Goal: Information Seeking & Learning: Learn about a topic

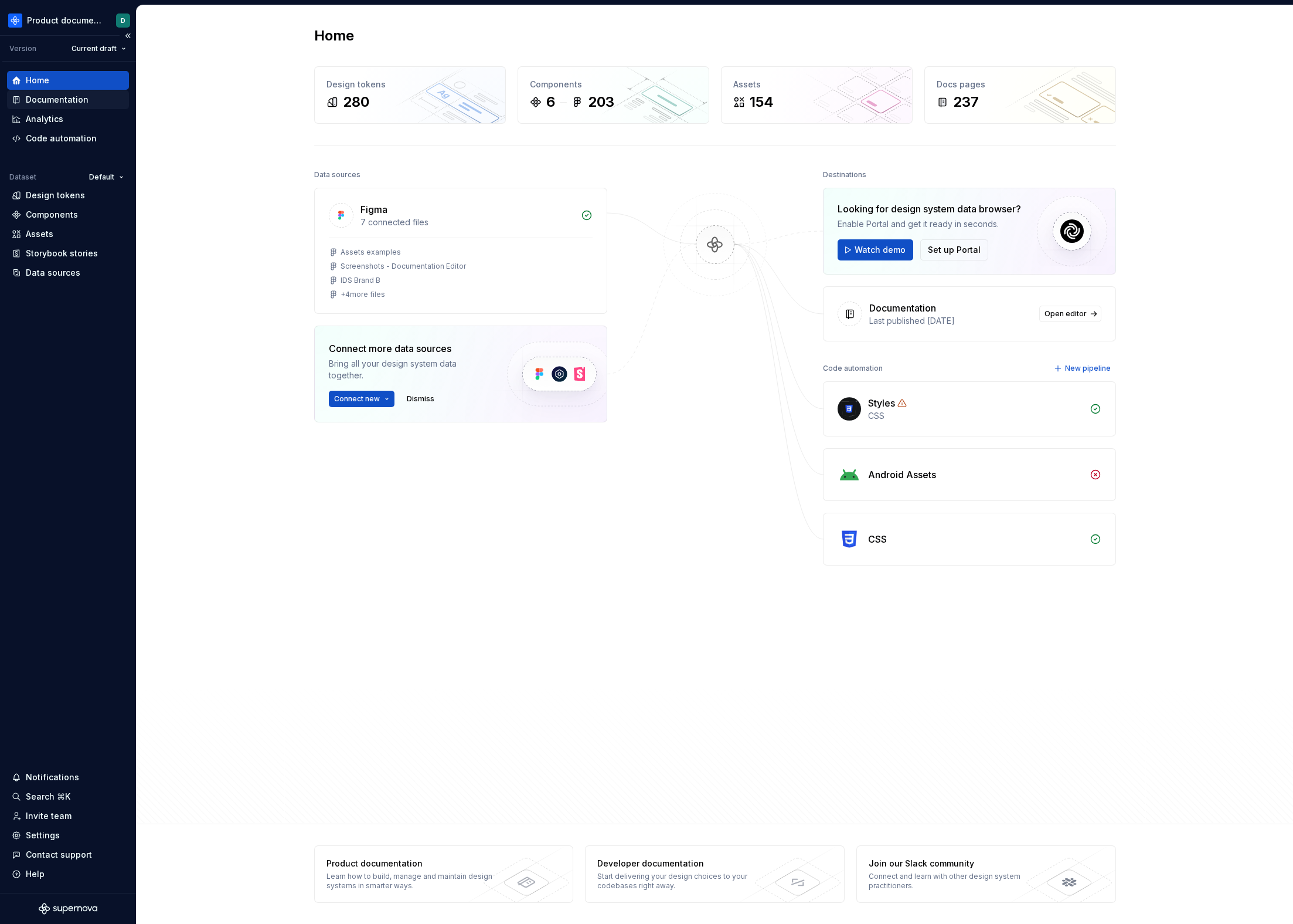
click at [62, 97] on div "Documentation" at bounding box center [57, 99] width 63 height 12
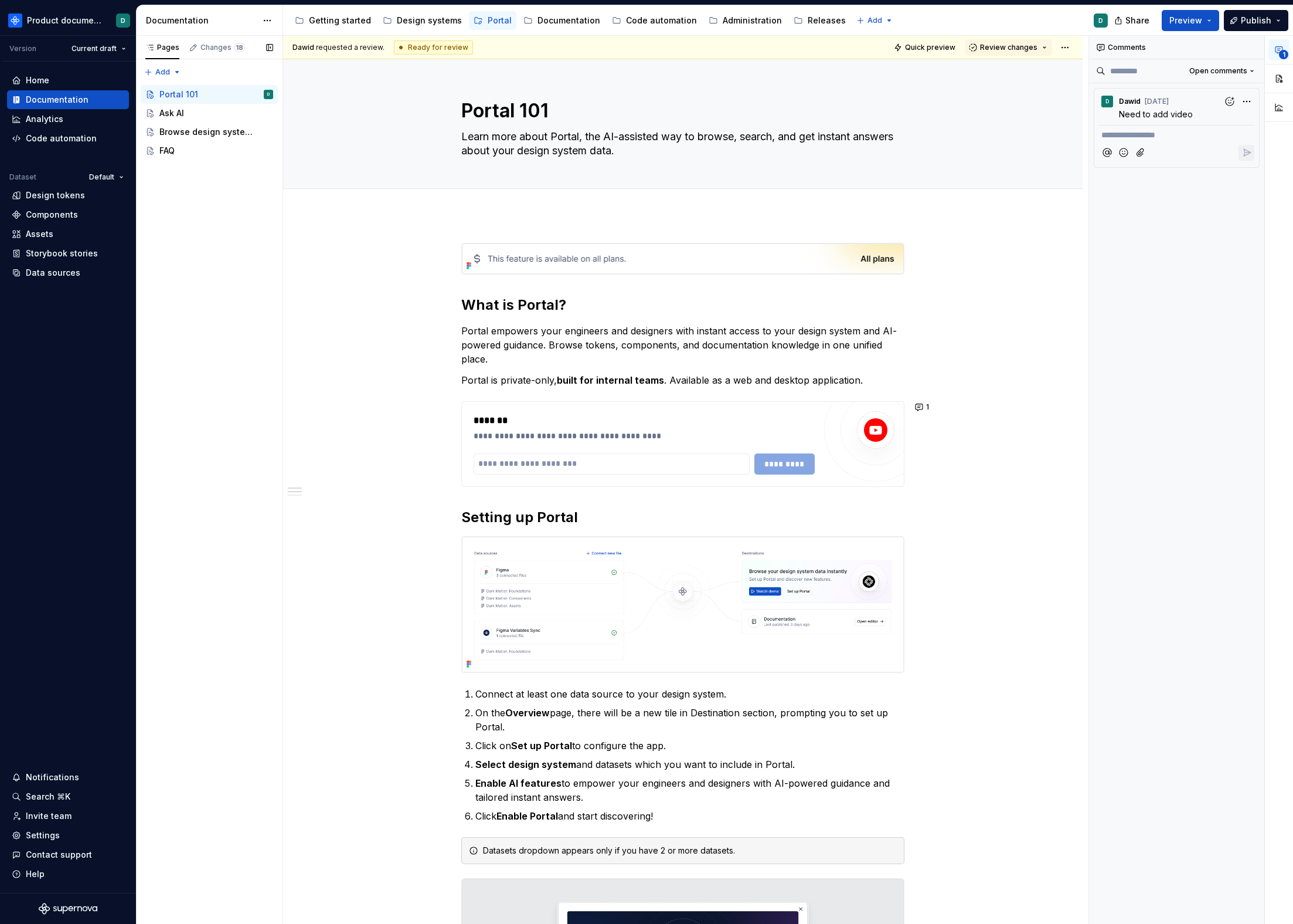
click at [1285, 57] on span "1" at bounding box center [1284, 54] width 9 height 9
click at [63, 775] on div "Notifications" at bounding box center [52, 777] width 53 height 12
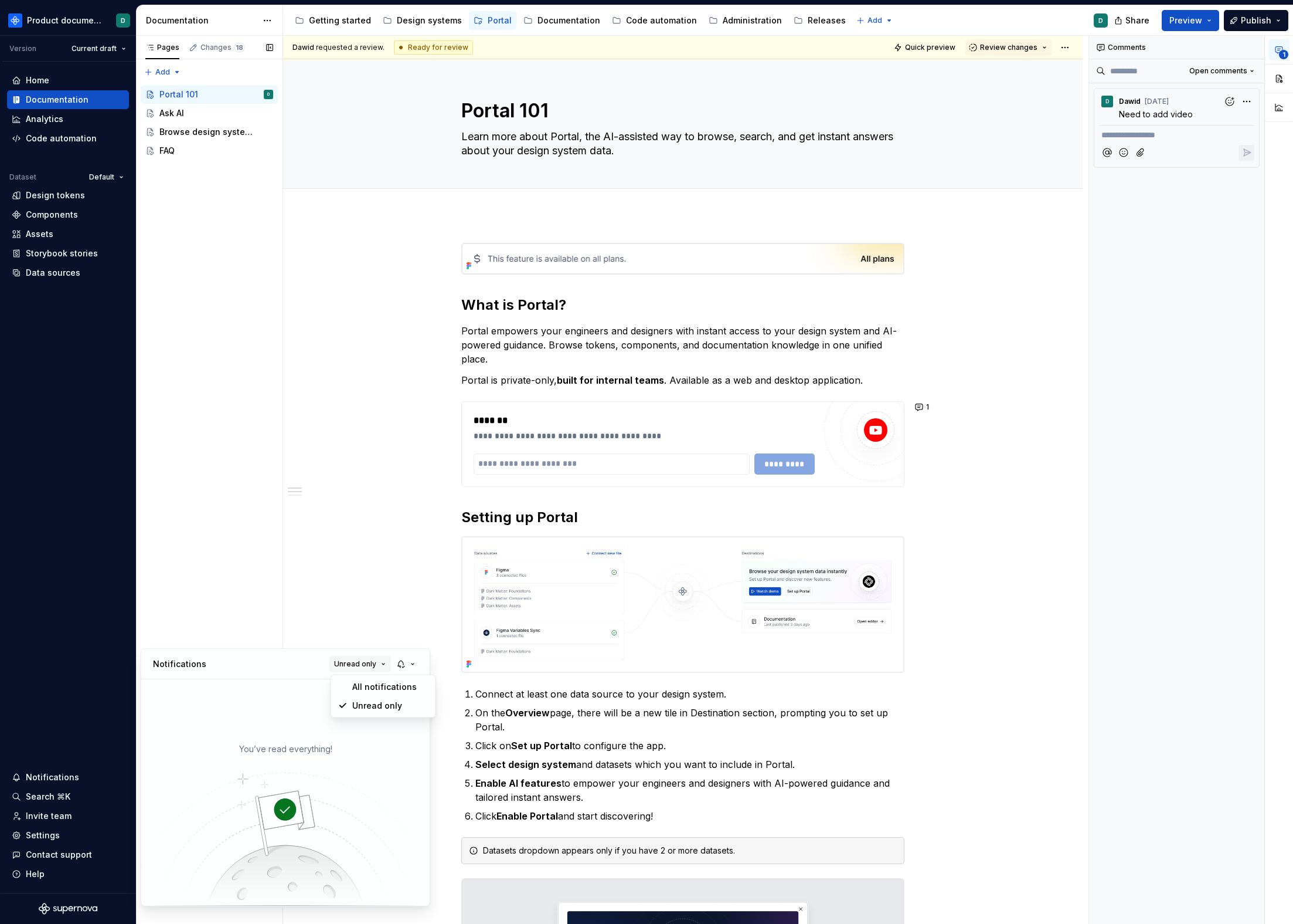
click at [331, 665] on button "Unread only" at bounding box center [360, 664] width 62 height 17
click at [362, 691] on div "All notifications" at bounding box center [390, 687] width 76 height 12
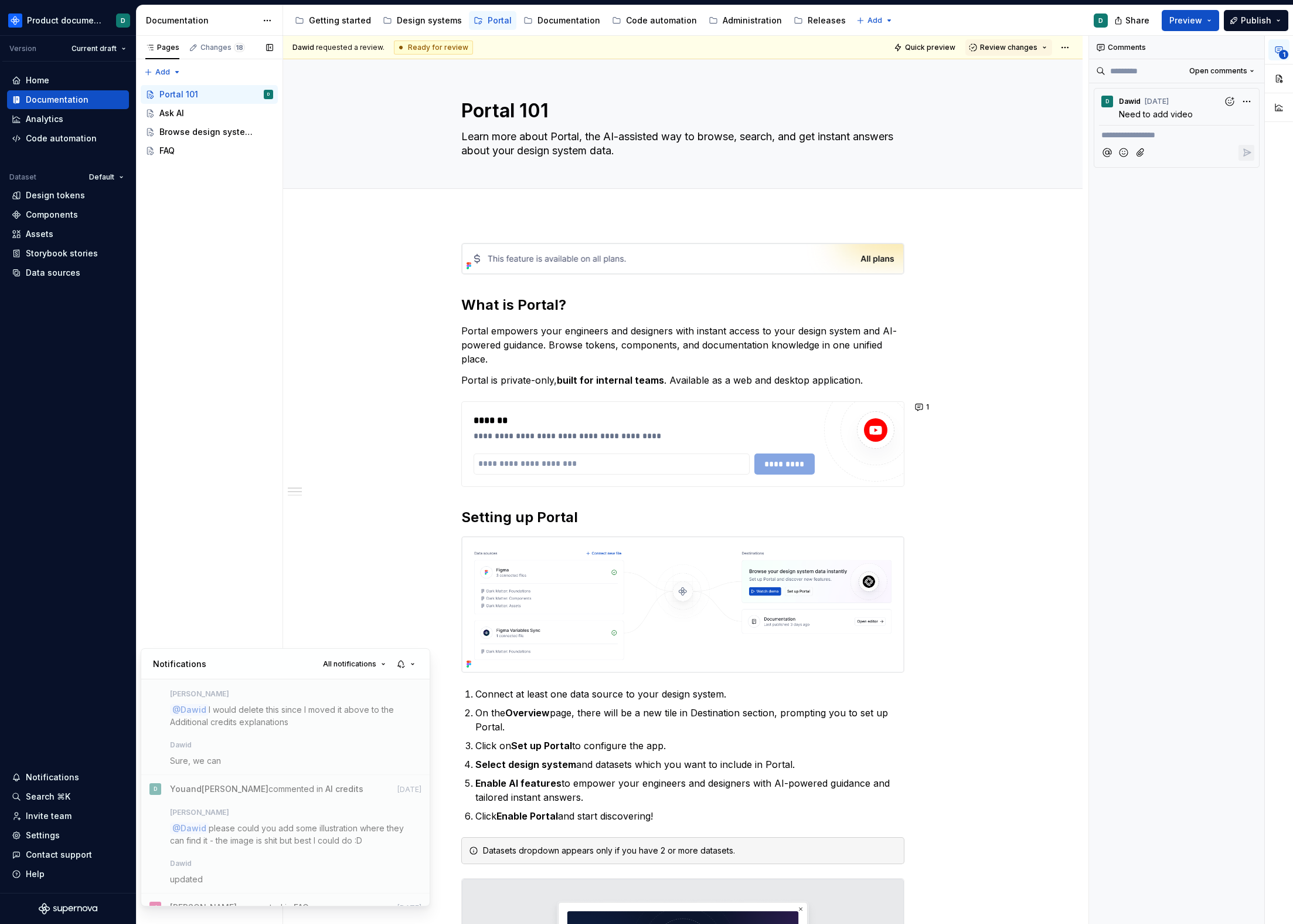
scroll to position [455, 0]
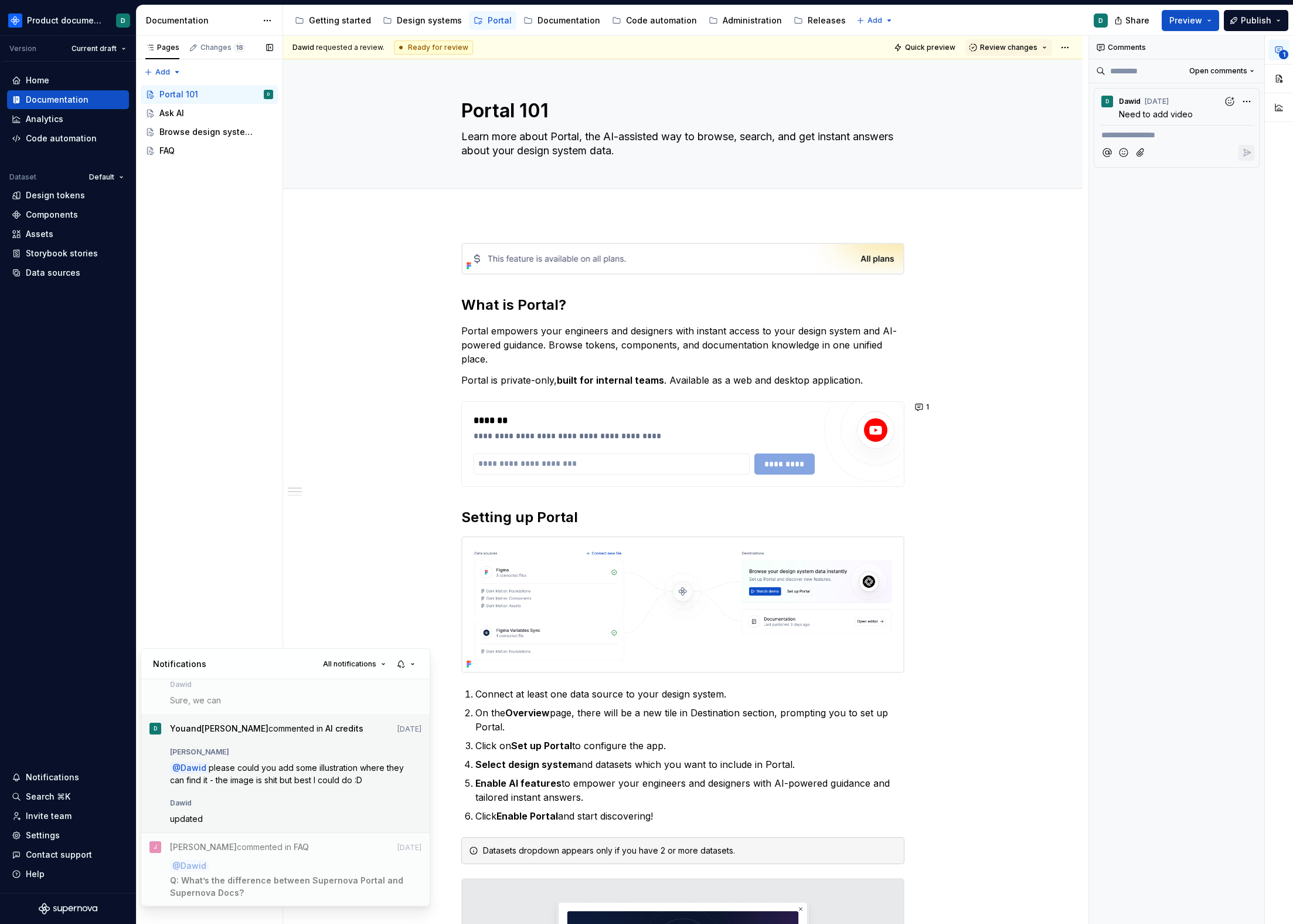
click at [279, 753] on div "[PERSON_NAME]" at bounding box center [296, 749] width 252 height 14
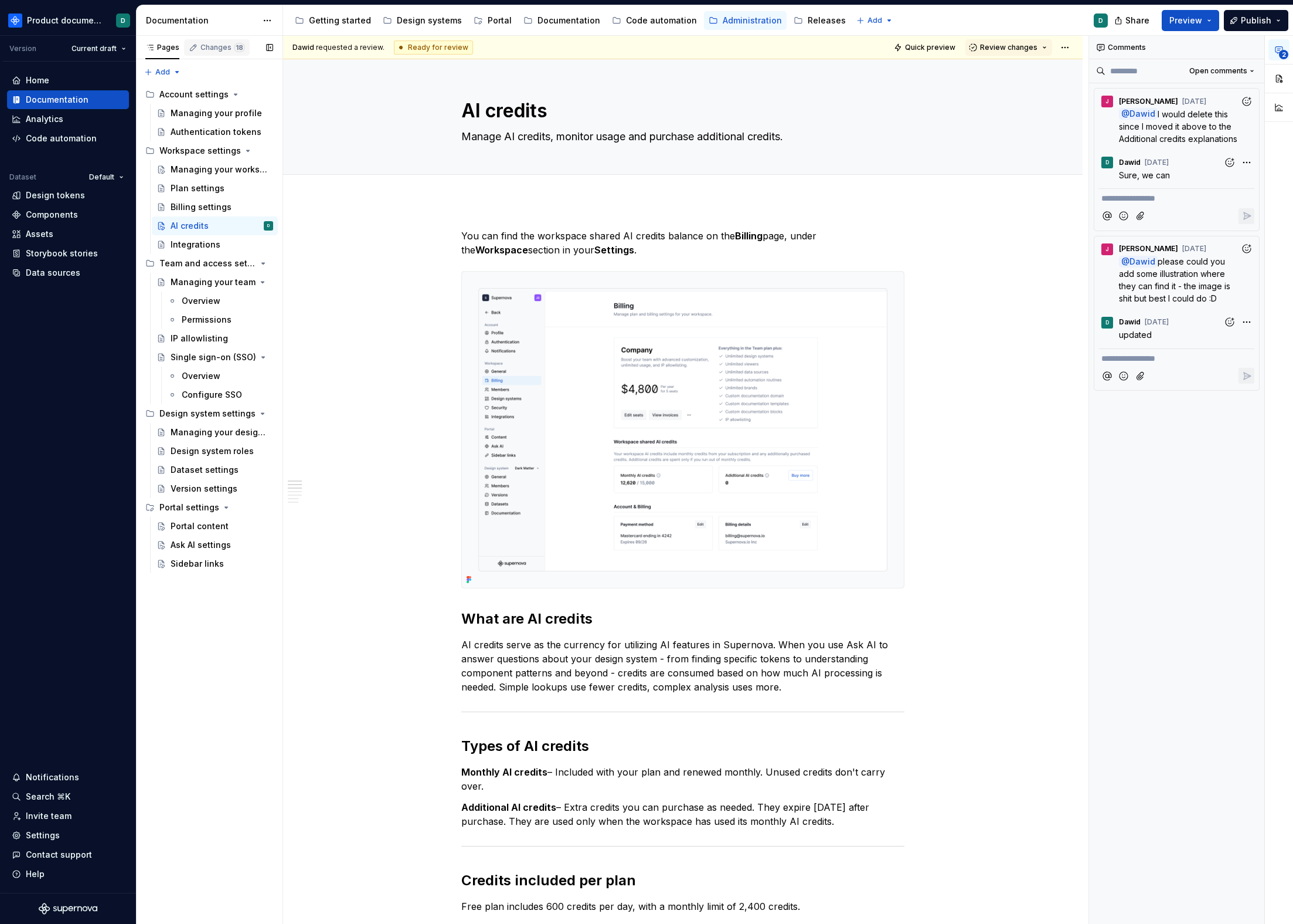
click at [223, 47] on div "Changes 18" at bounding box center [222, 47] width 44 height 9
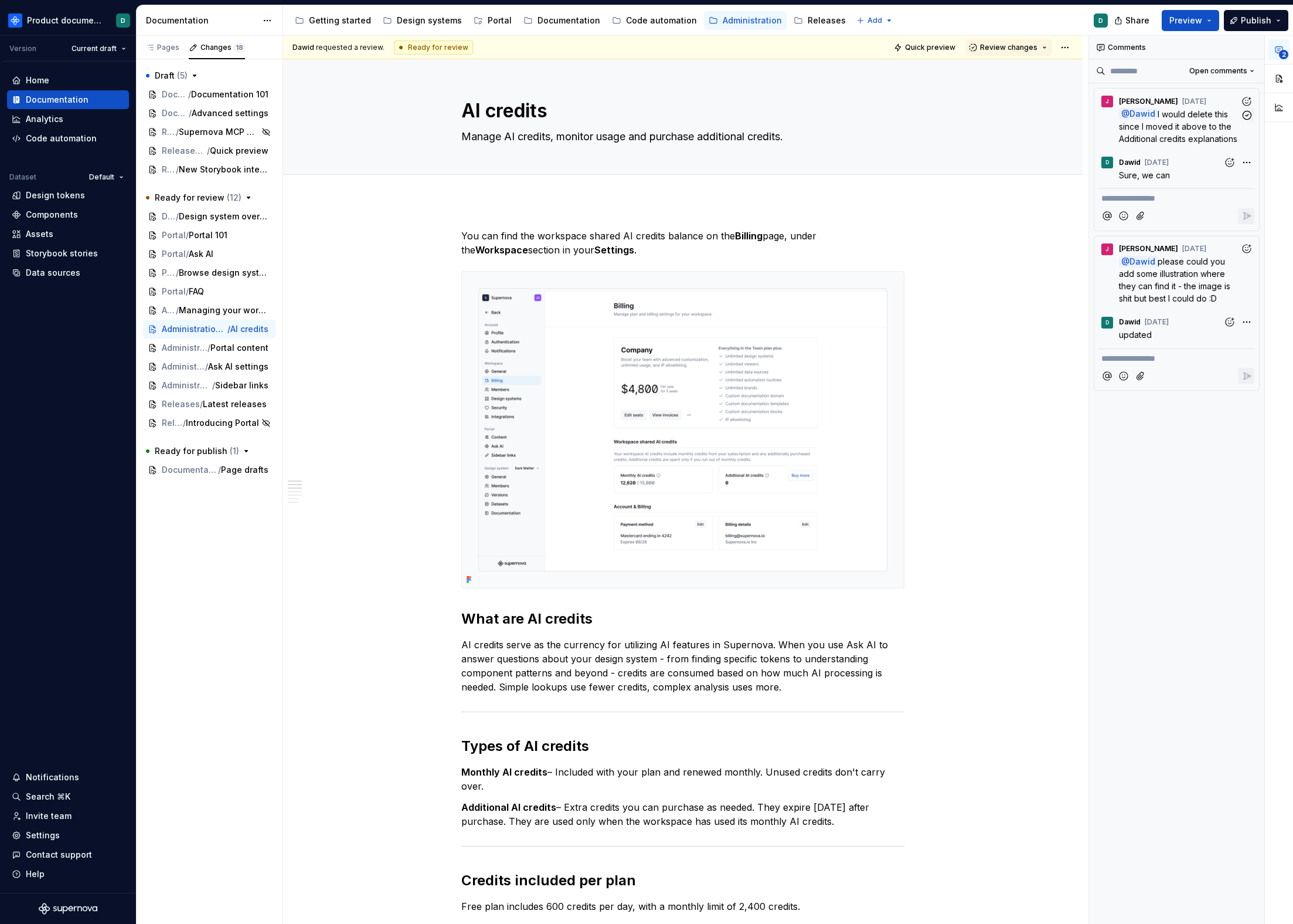
click at [1191, 135] on span "I would delete this since I moved it above to the Additional credits explanatio…" at bounding box center [1178, 127] width 118 height 35
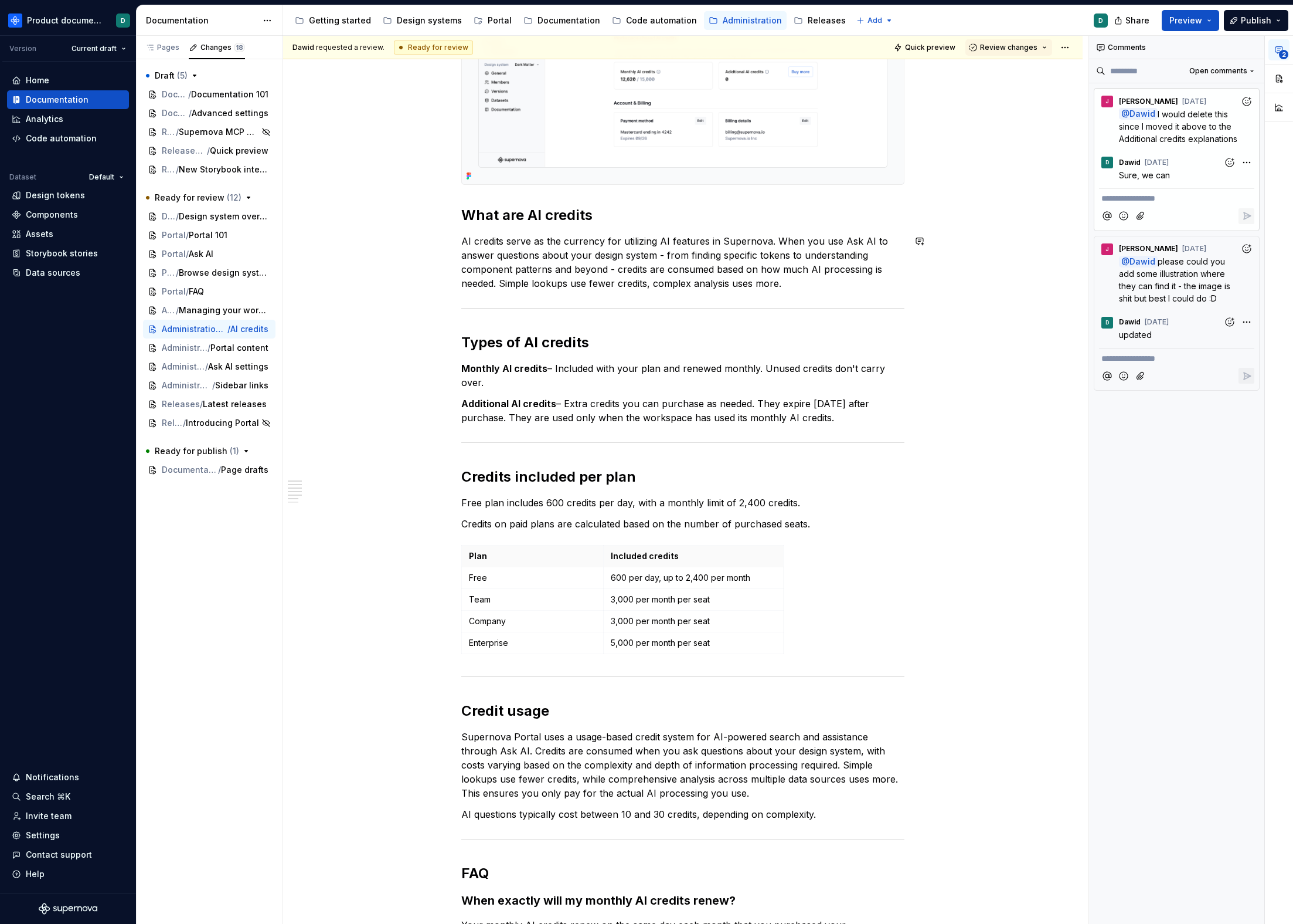
scroll to position [629, 0]
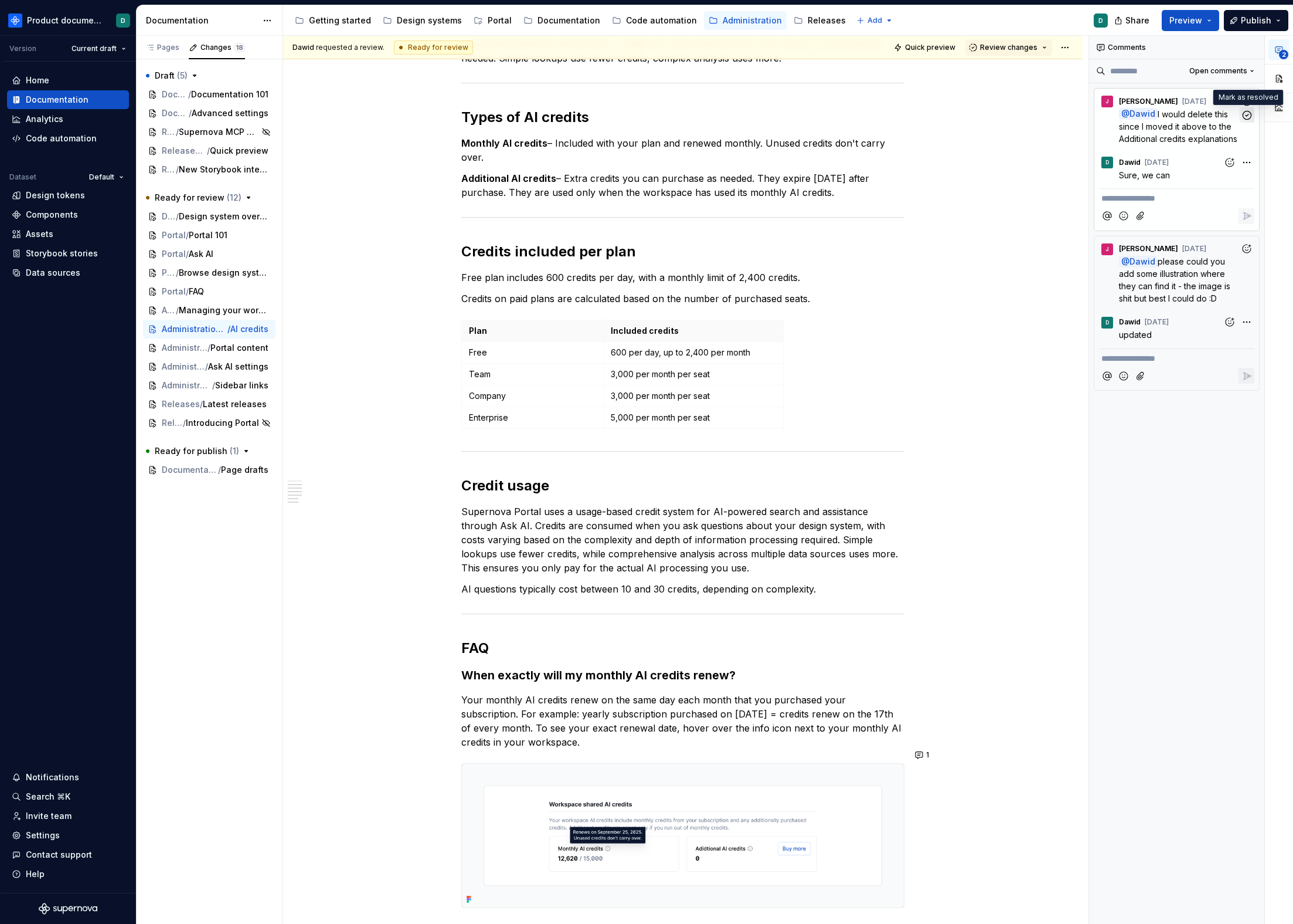
click at [1249, 112] on icon "button" at bounding box center [1247, 115] width 11 height 11
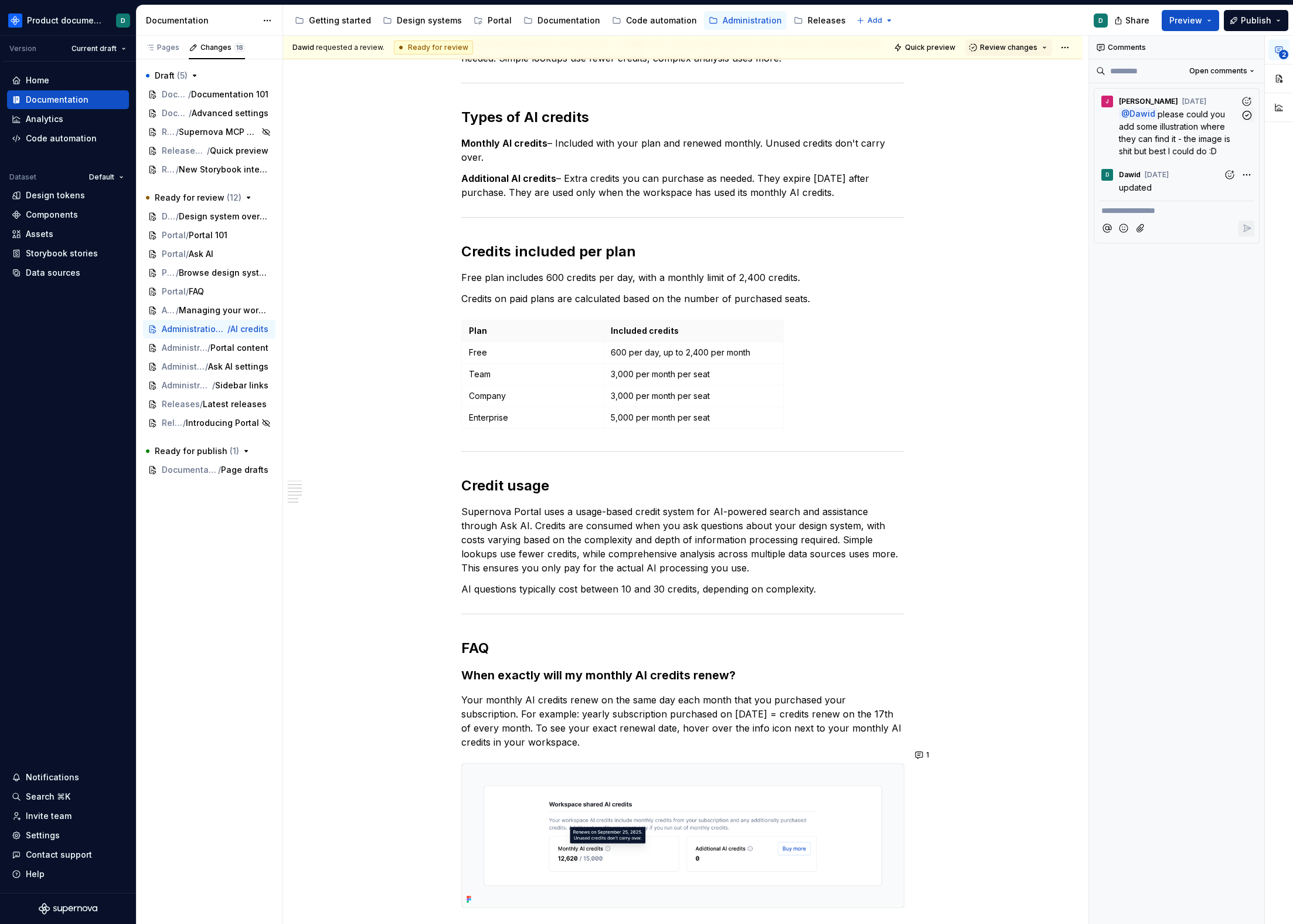
click at [1188, 154] on span "please could you add some illustration where they can find it - the image is sh…" at bounding box center [1175, 133] width 114 height 47
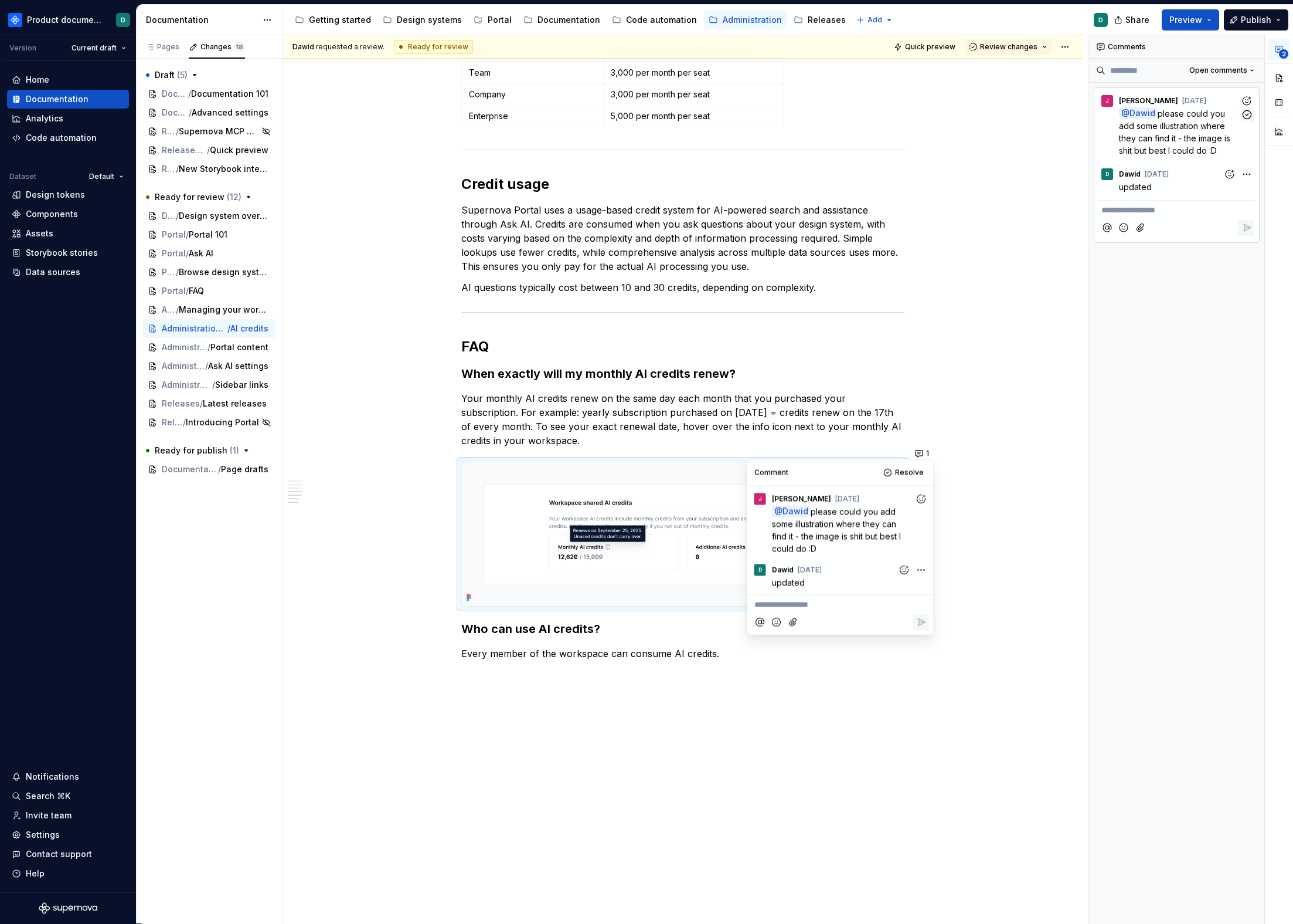
scroll to position [943, 0]
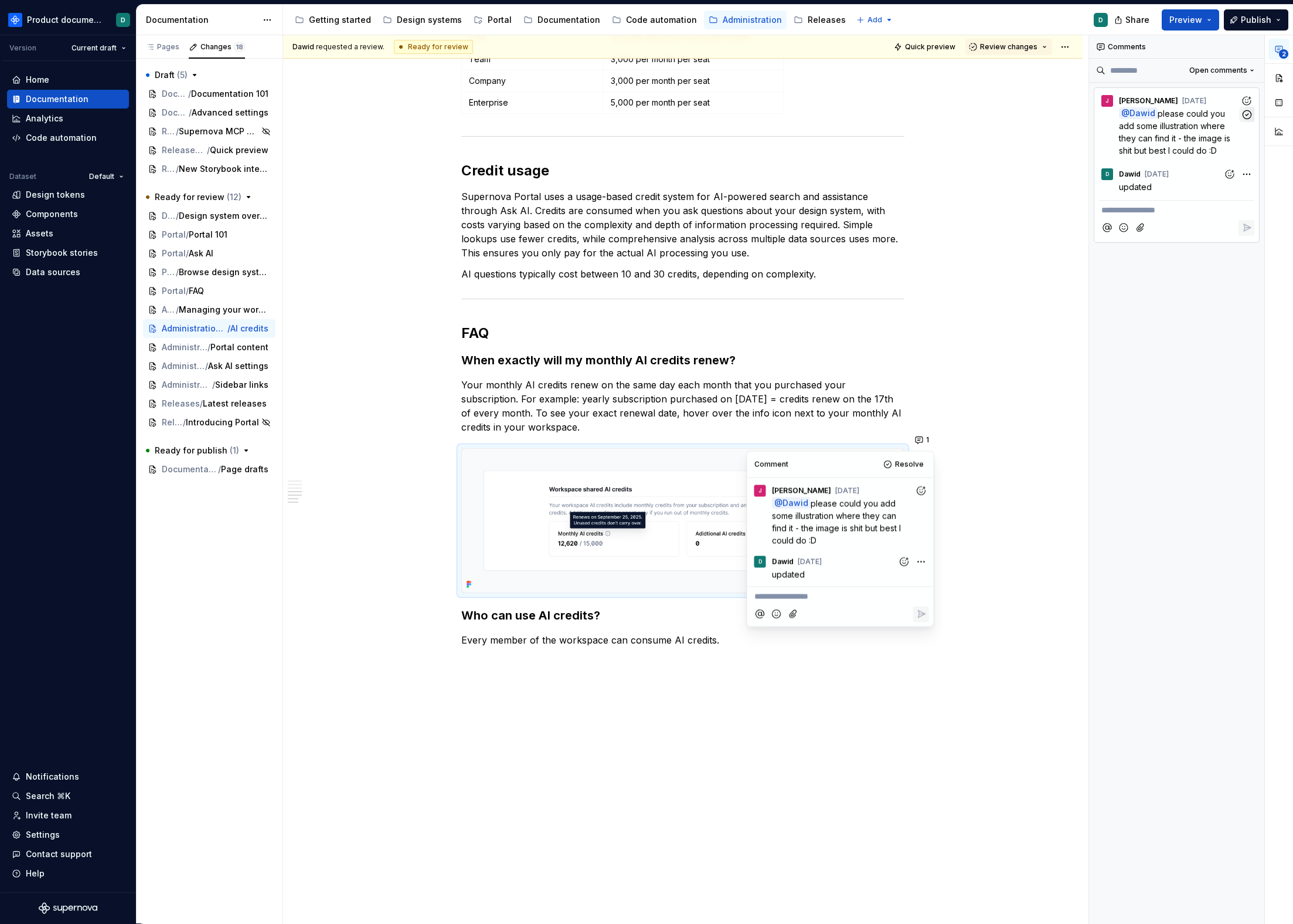
click at [1249, 115] on icon "button" at bounding box center [1247, 115] width 11 height 11
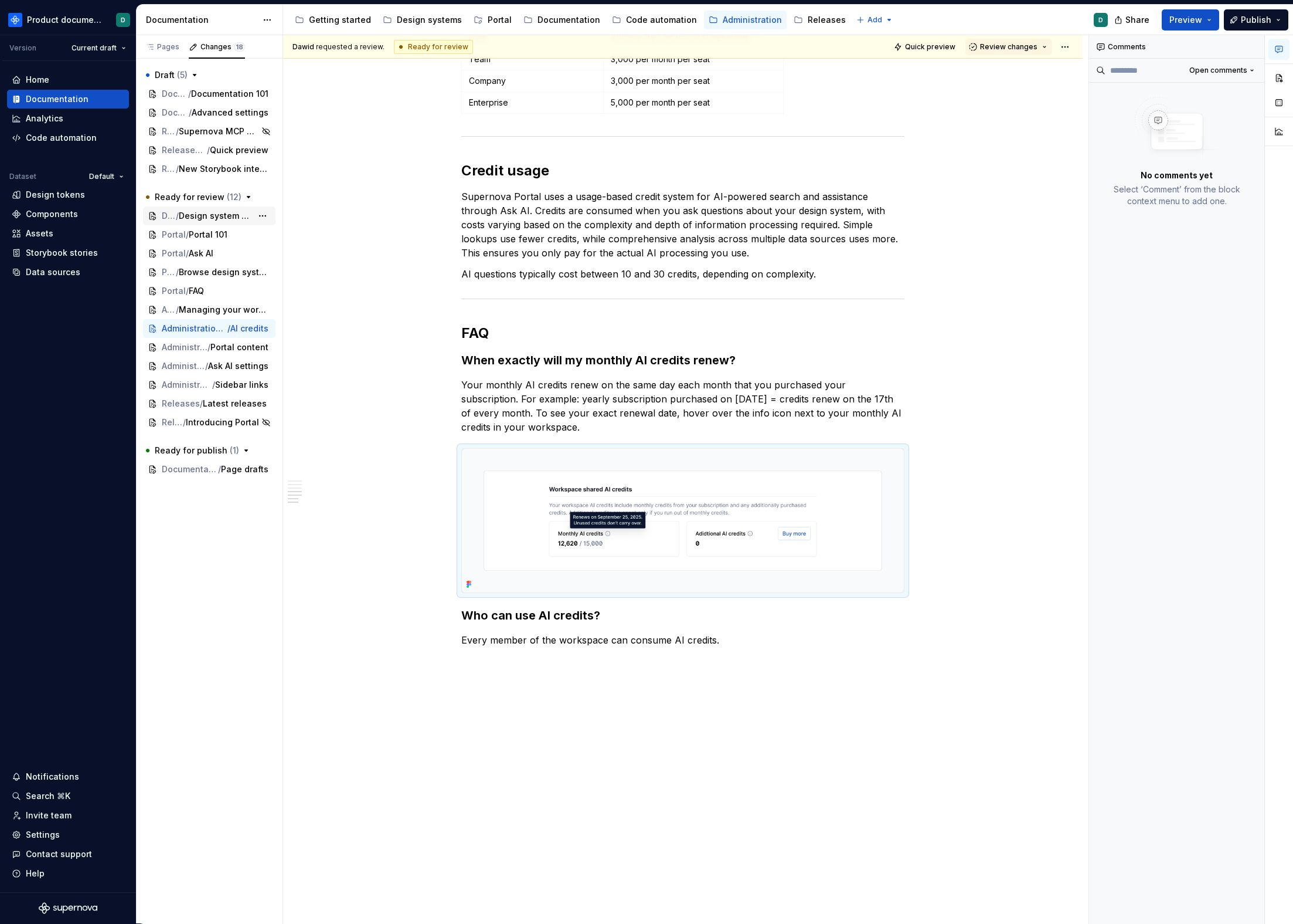
click at [211, 215] on span "Design system overview" at bounding box center [215, 216] width 73 height 12
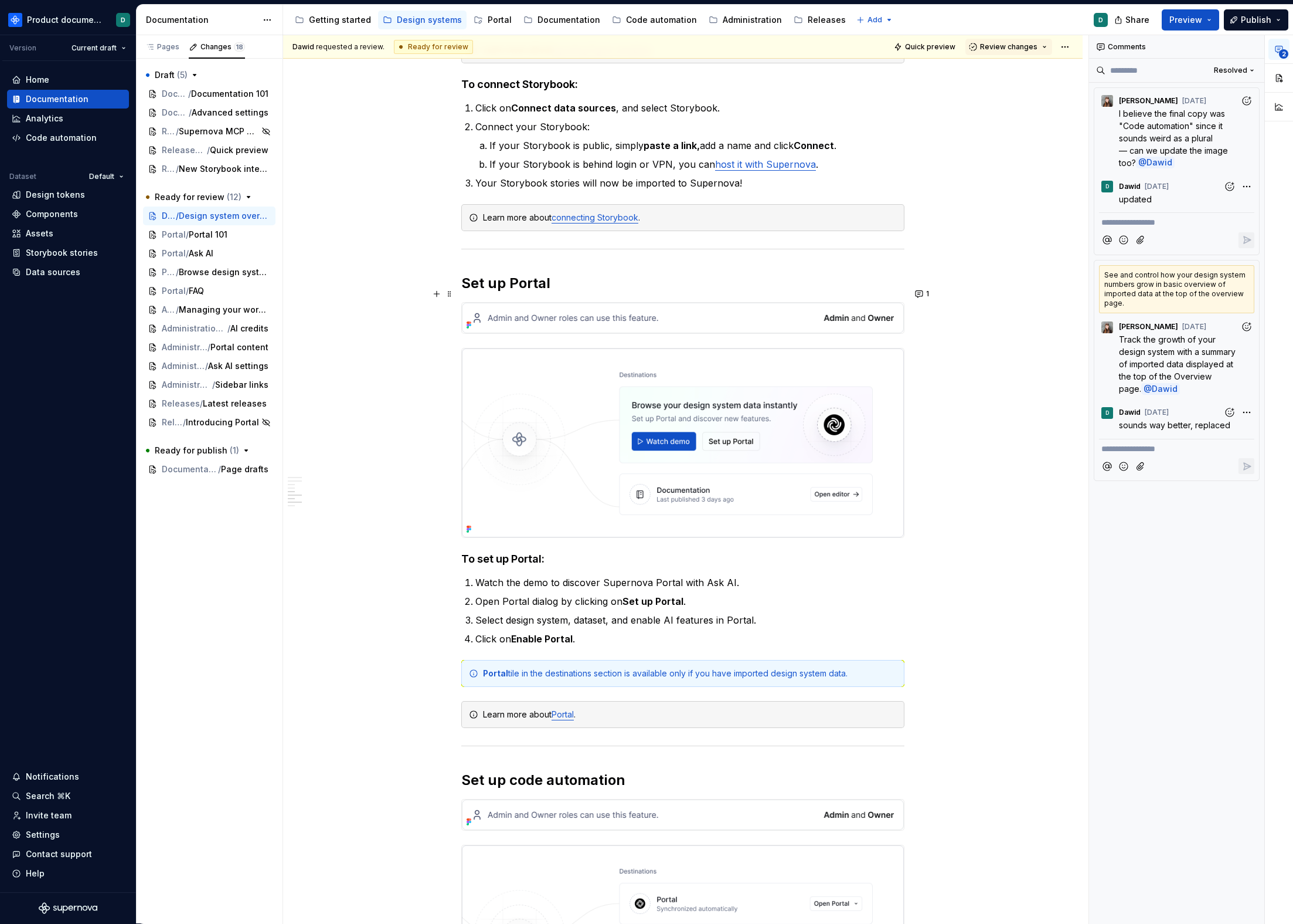
scroll to position [1668, 0]
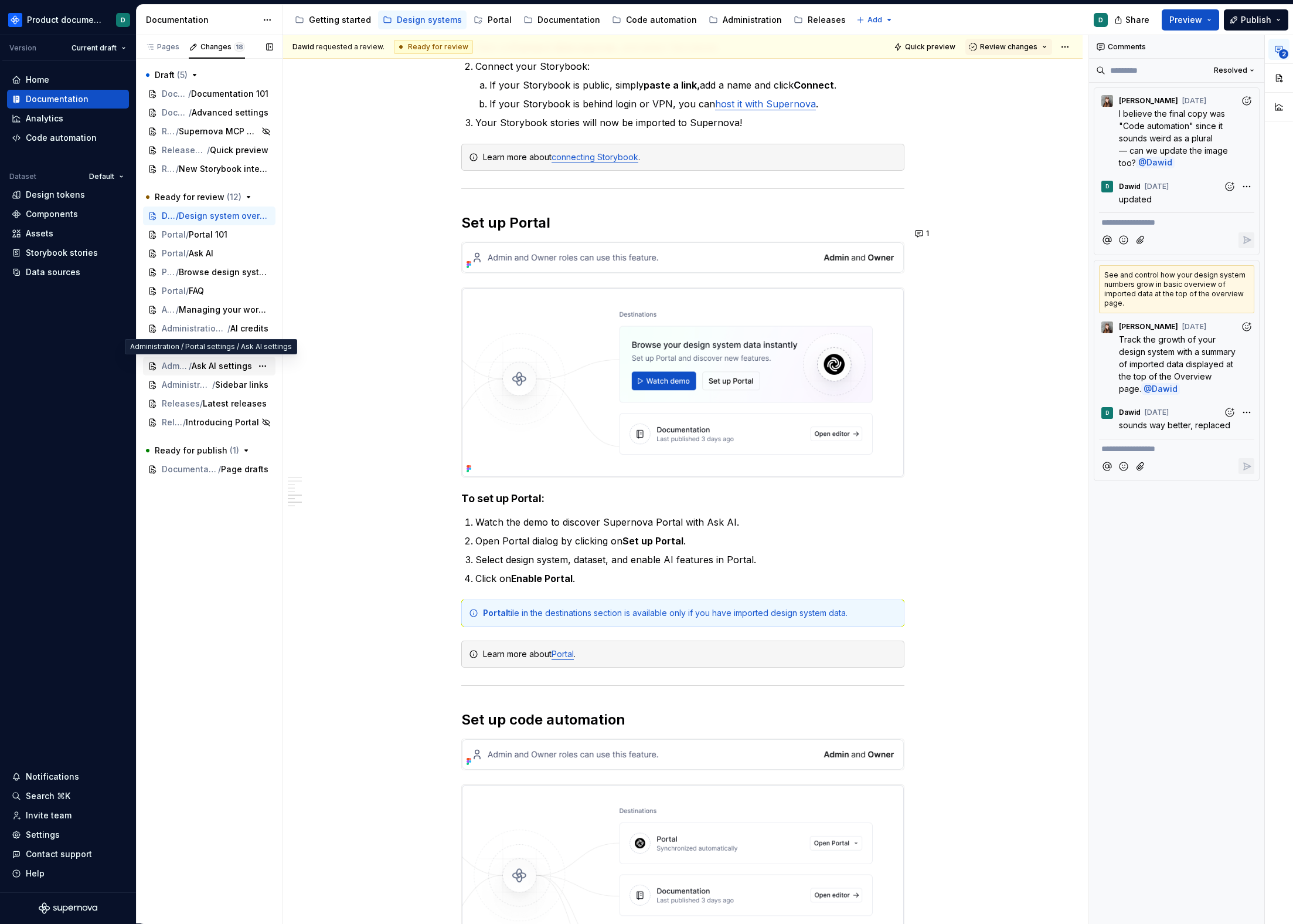
click at [193, 369] on span "Ask AI settings" at bounding box center [222, 366] width 60 height 12
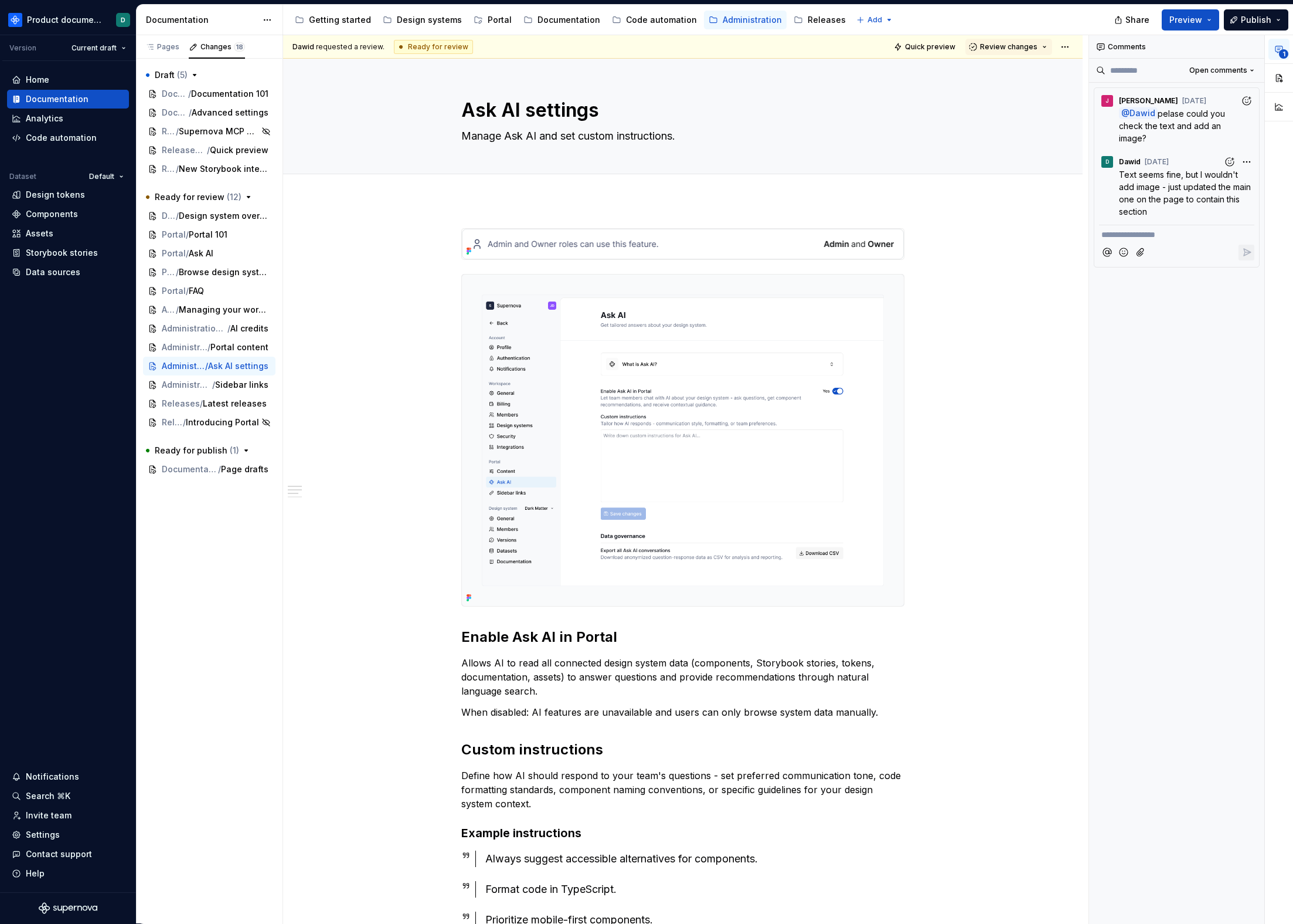
type textarea "*"
